Goal: Task Accomplishment & Management: Use online tool/utility

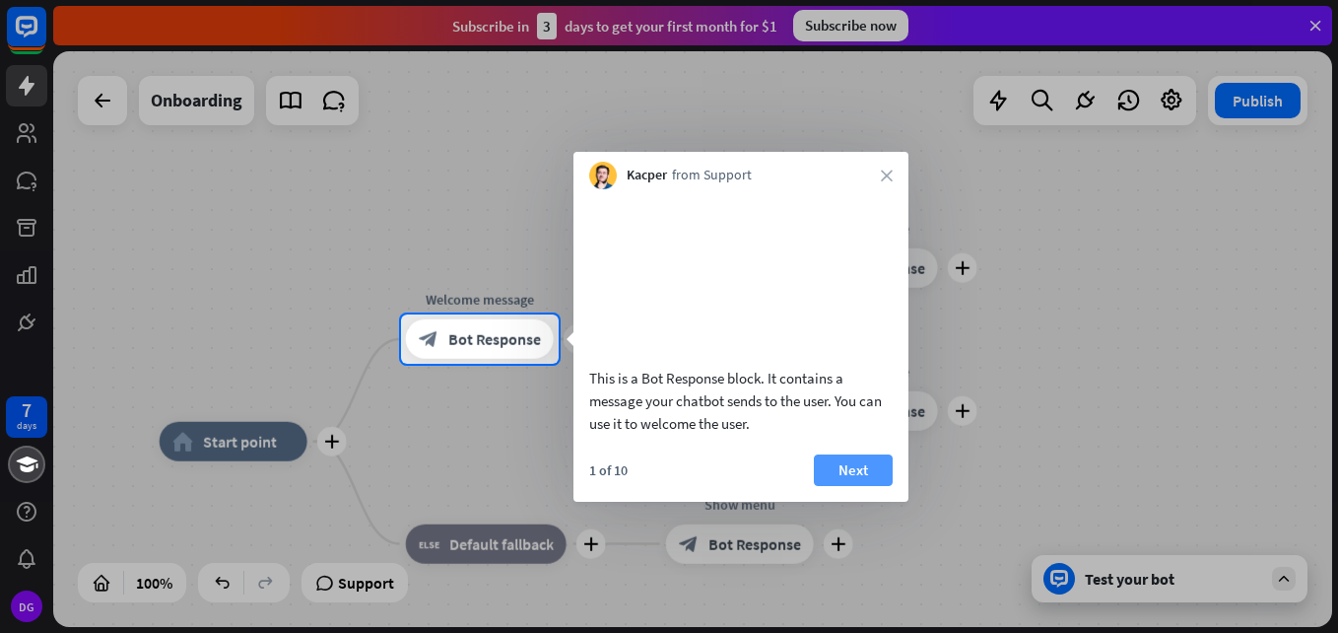
click at [866, 483] on button "Next" at bounding box center [853, 470] width 79 height 32
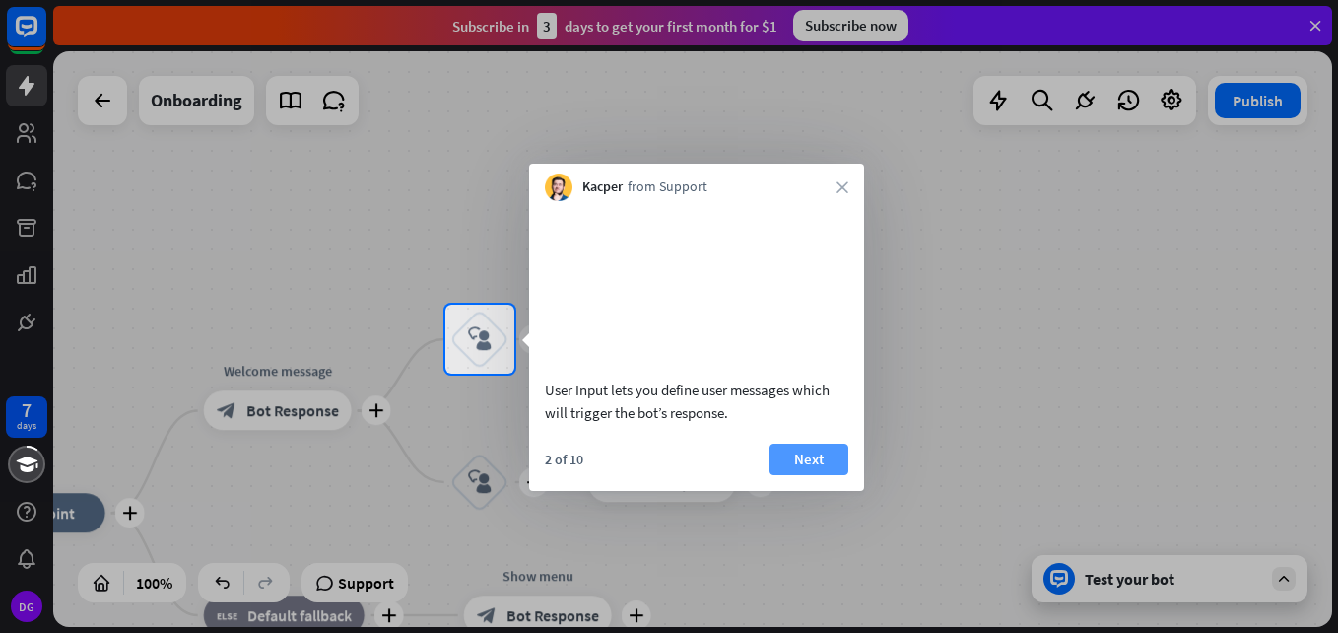
click at [823, 475] on button "Next" at bounding box center [809, 459] width 79 height 32
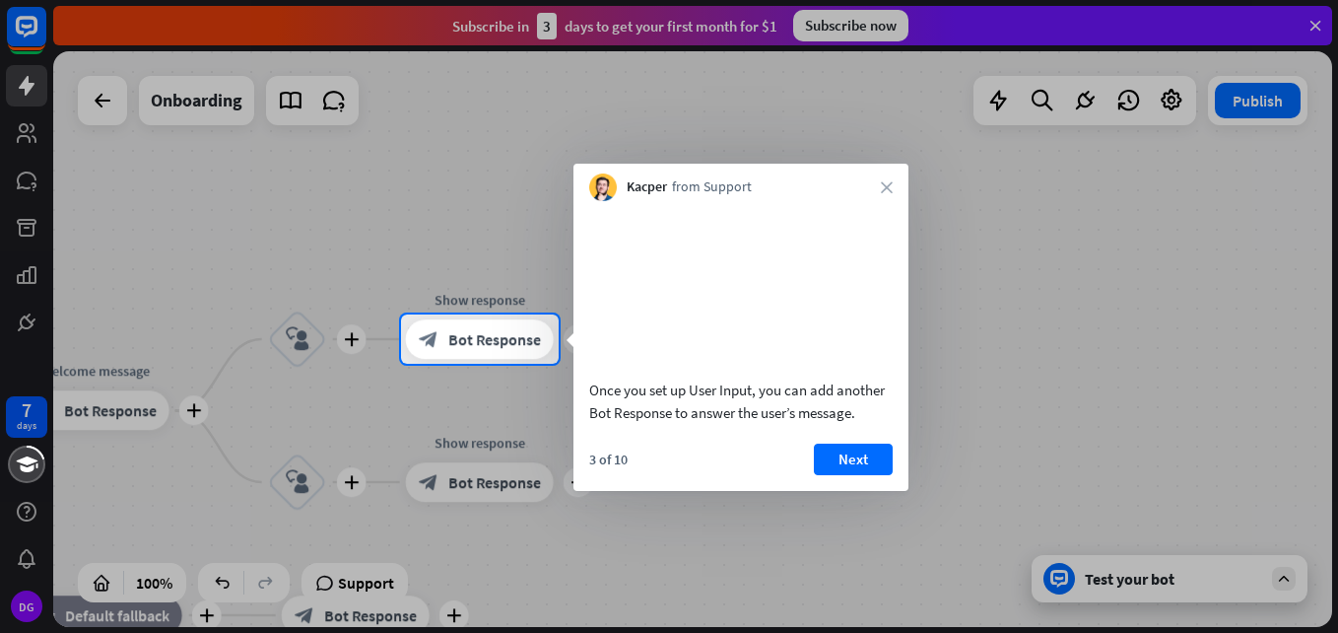
click at [823, 475] on button "Next" at bounding box center [853, 459] width 79 height 32
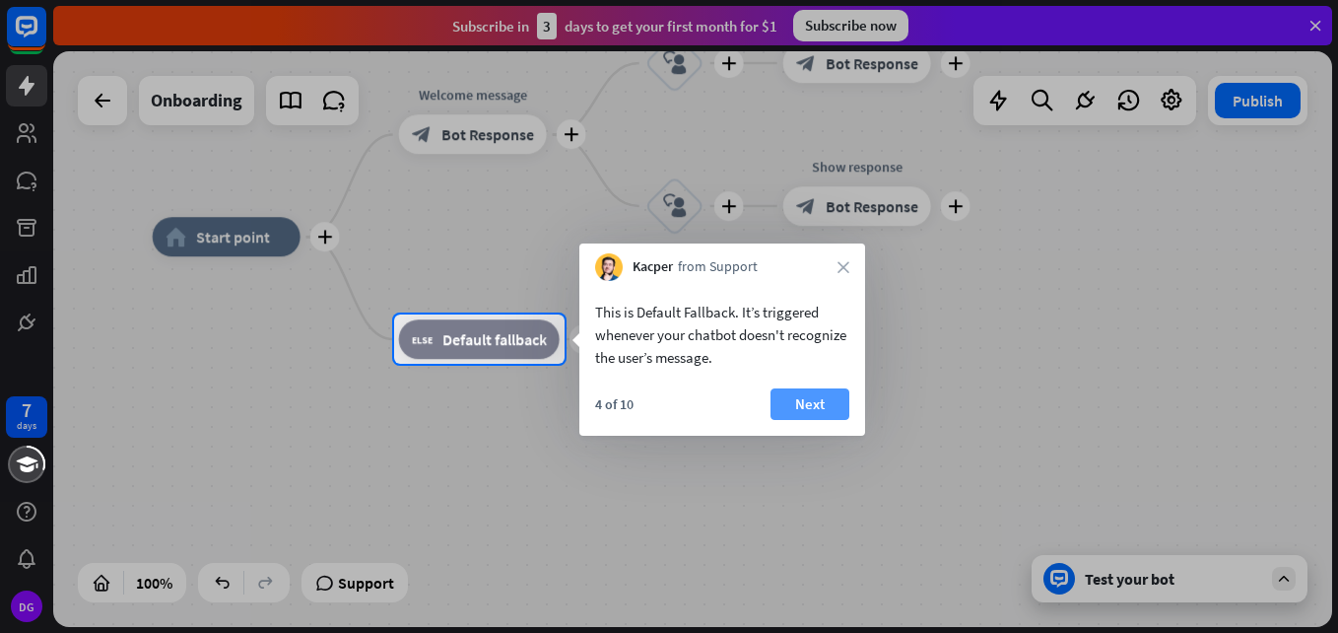
click at [810, 405] on button "Next" at bounding box center [810, 404] width 79 height 32
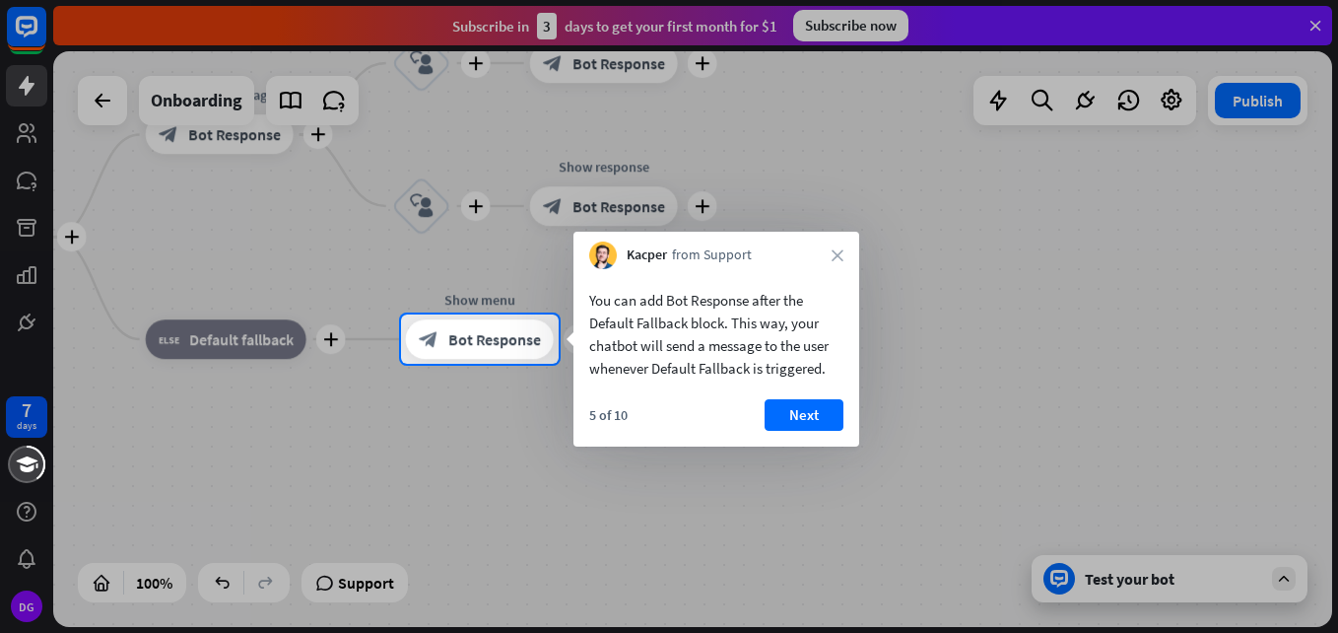
click at [810, 405] on button "Next" at bounding box center [804, 415] width 79 height 32
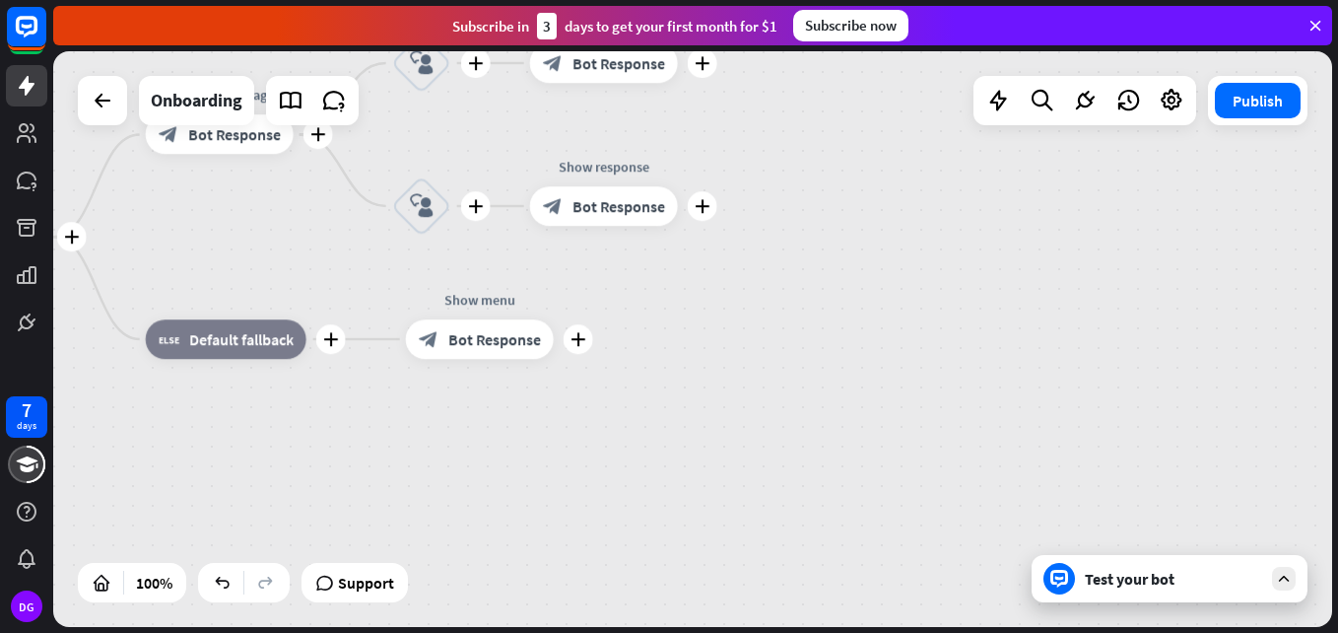
click at [810, 405] on div "plus home_2 Start point plus Welcome message block_bot_response Bot Response pl…" at bounding box center [538, 525] width 1279 height 576
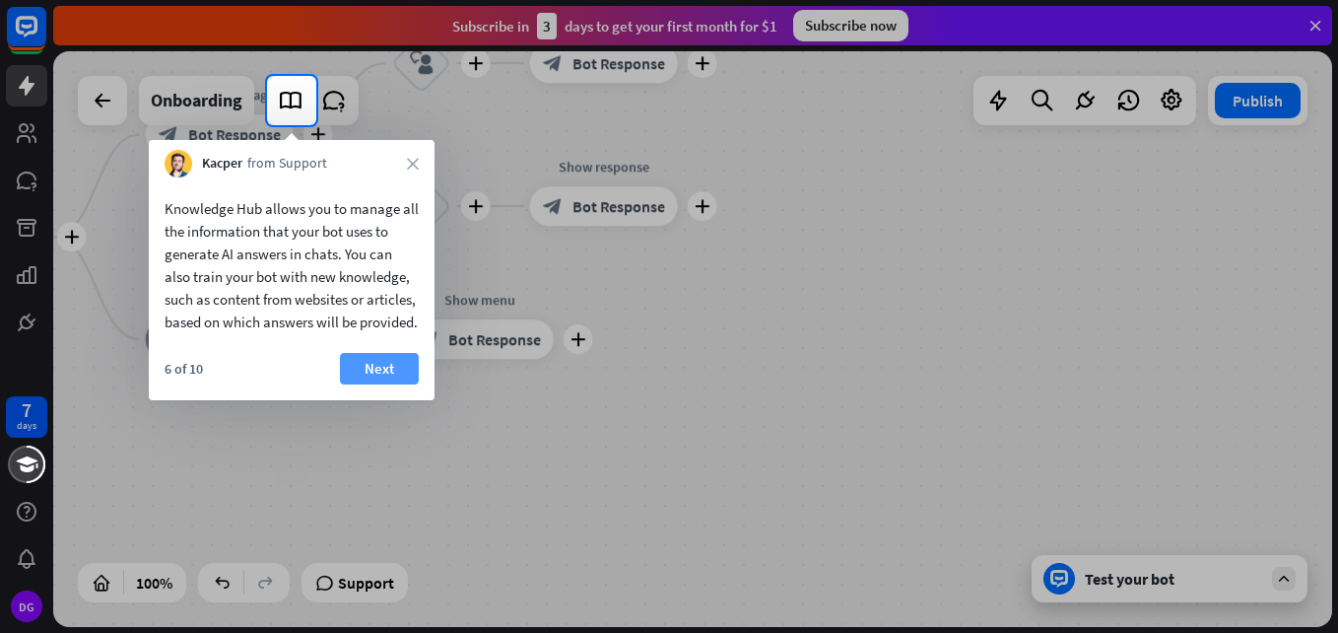
click at [407, 384] on button "Next" at bounding box center [379, 369] width 79 height 32
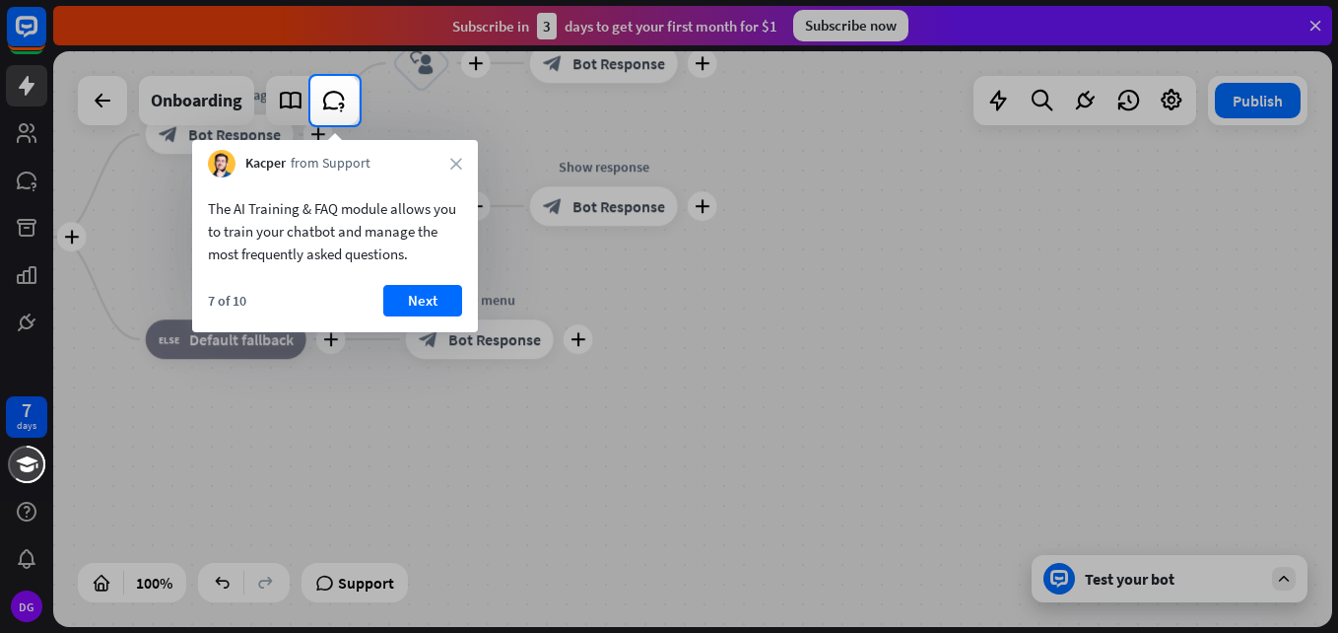
click at [411, 281] on div "The AI Training & FAQ module allows you to train your chatbot and manage the mo…" at bounding box center [335, 254] width 286 height 155
click at [412, 290] on button "Next" at bounding box center [422, 301] width 79 height 32
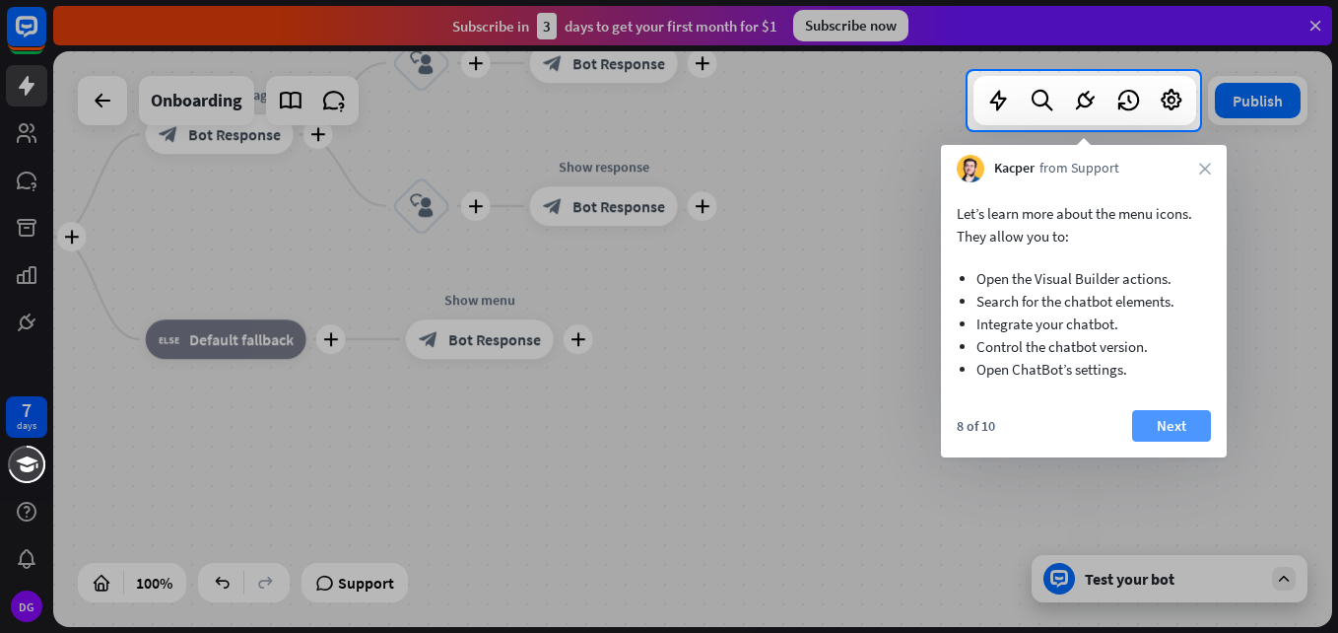
click at [1156, 422] on button "Next" at bounding box center [1171, 426] width 79 height 32
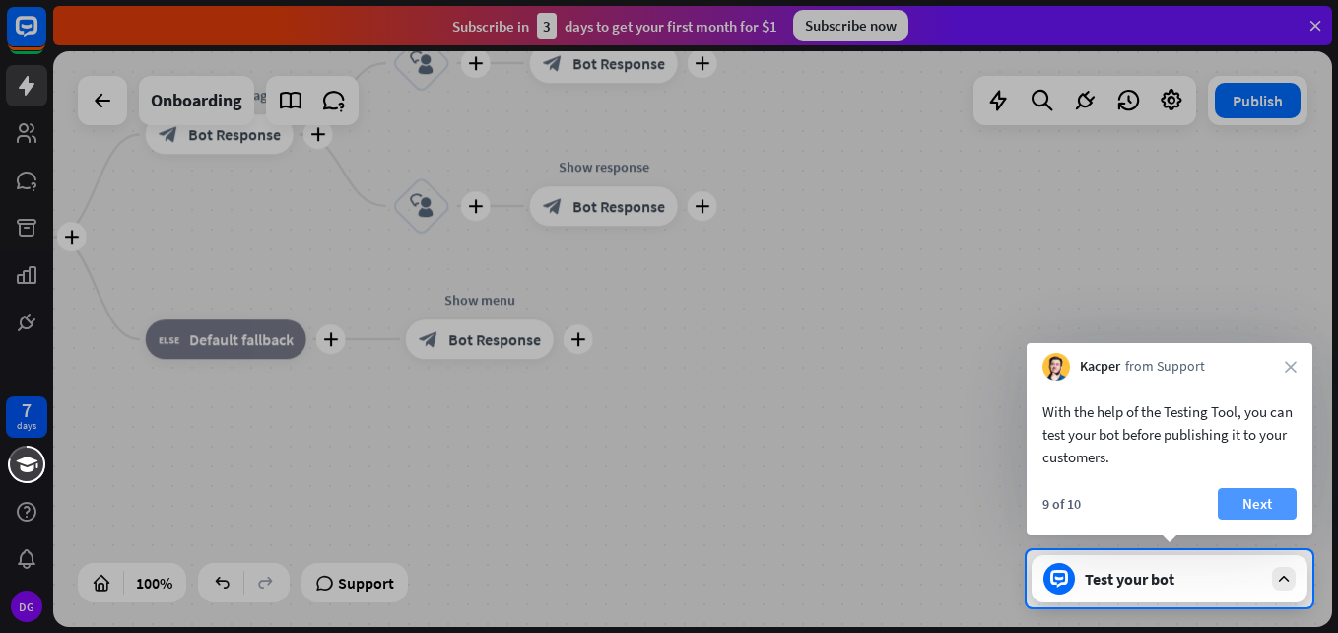
click at [1245, 489] on div "With the help of the Testing Tool, you can test your bot before publishing it t…" at bounding box center [1170, 457] width 286 height 155
click at [1245, 489] on button "Next" at bounding box center [1257, 504] width 79 height 32
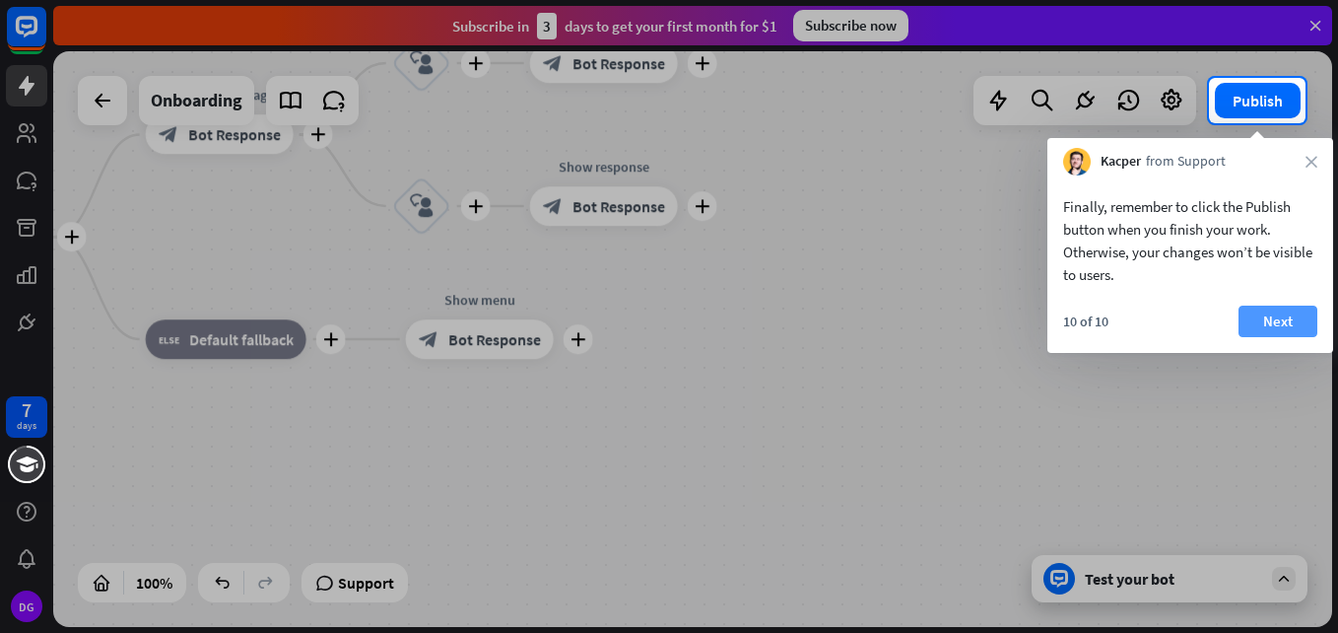
click at [1262, 316] on button "Next" at bounding box center [1278, 322] width 79 height 32
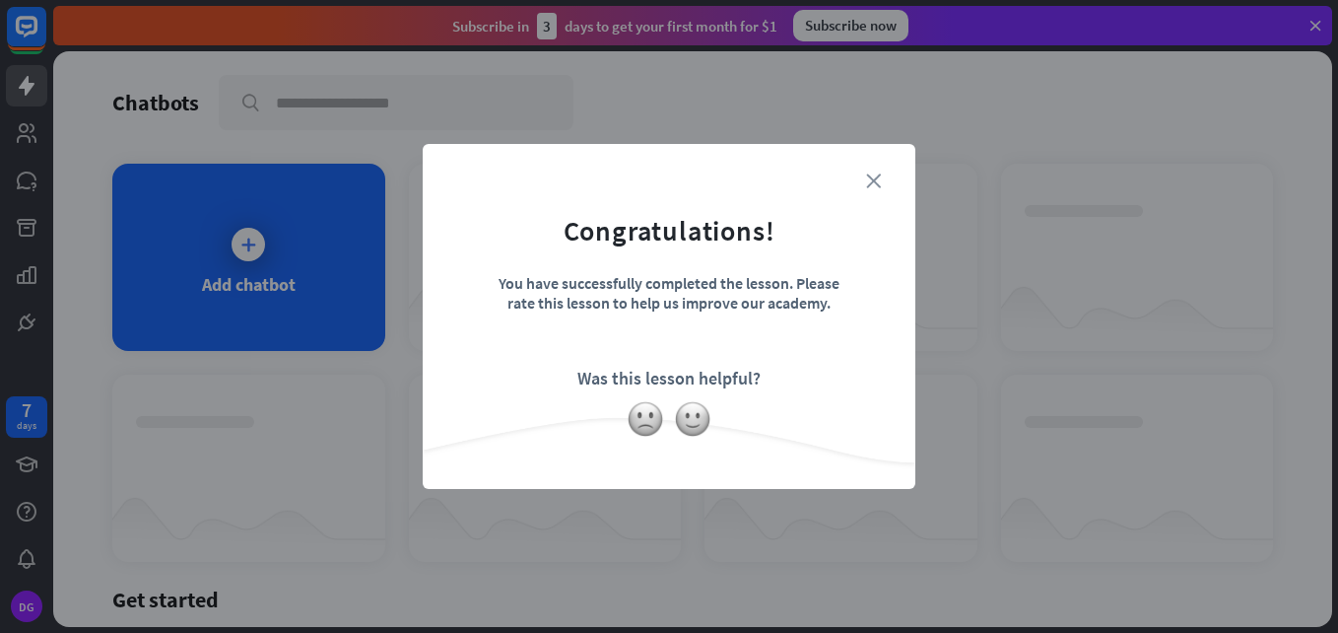
click at [872, 185] on icon "close" at bounding box center [873, 180] width 15 height 15
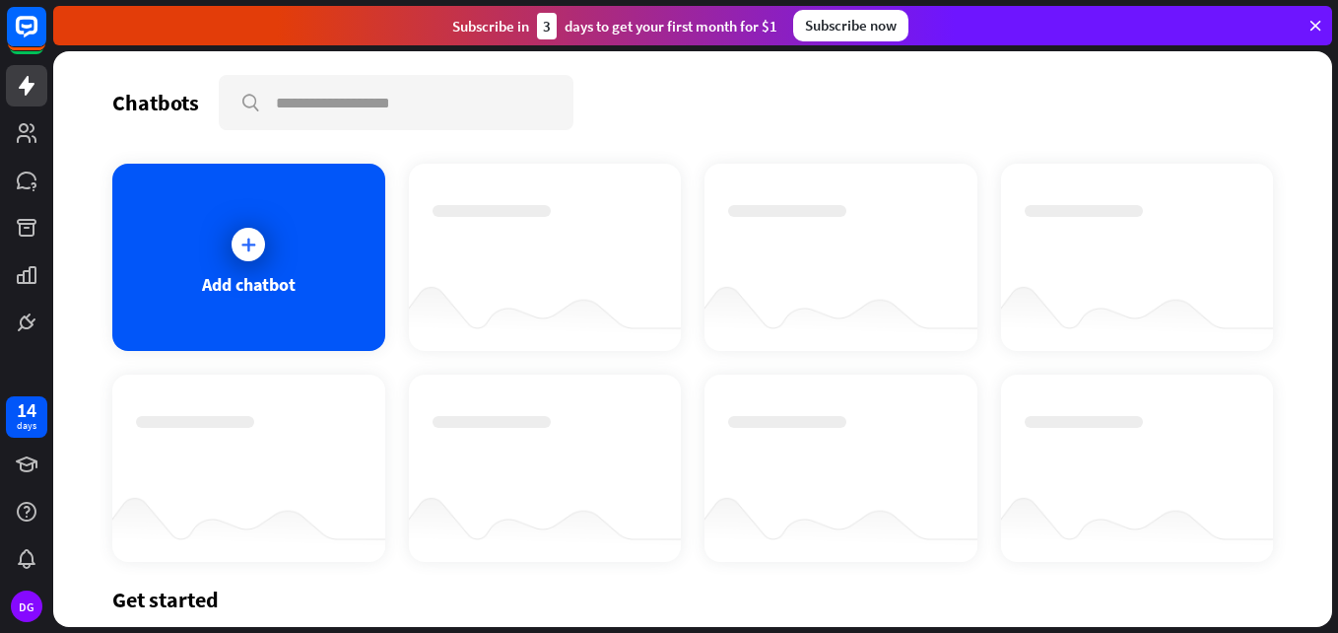
click at [321, 238] on div "Add chatbot" at bounding box center [248, 257] width 273 height 187
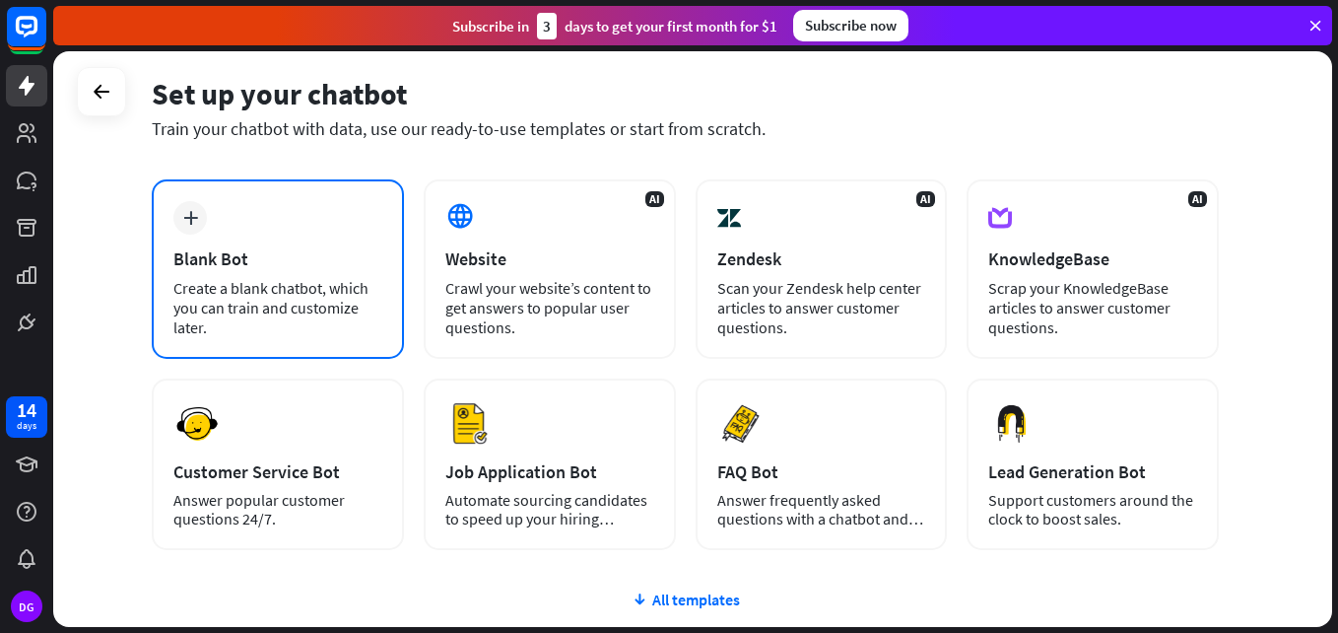
scroll to position [79, 0]
